Goal: Find specific page/section: Find specific page/section

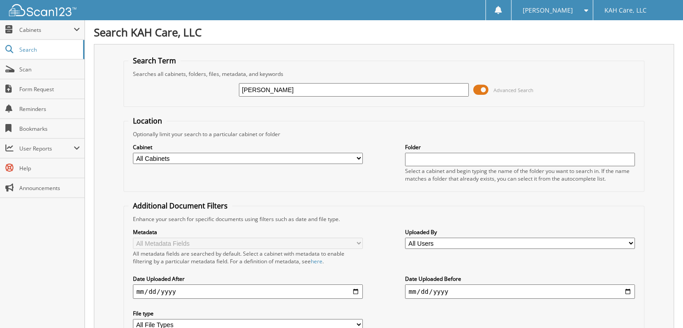
type input "[PERSON_NAME]"
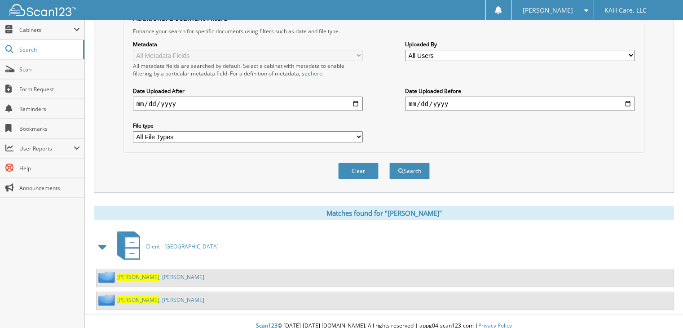
click at [142, 296] on link "[PERSON_NAME]" at bounding box center [160, 300] width 87 height 8
